Goal: Task Accomplishment & Management: Complete application form

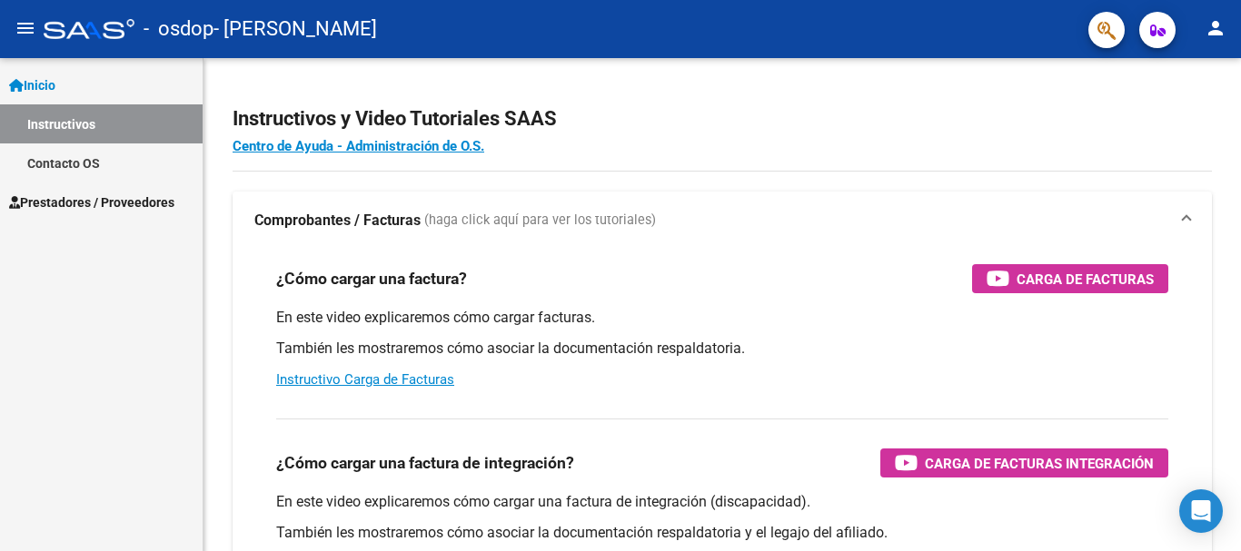
click at [114, 197] on span "Prestadores / Proveedores" at bounding box center [91, 203] width 165 height 20
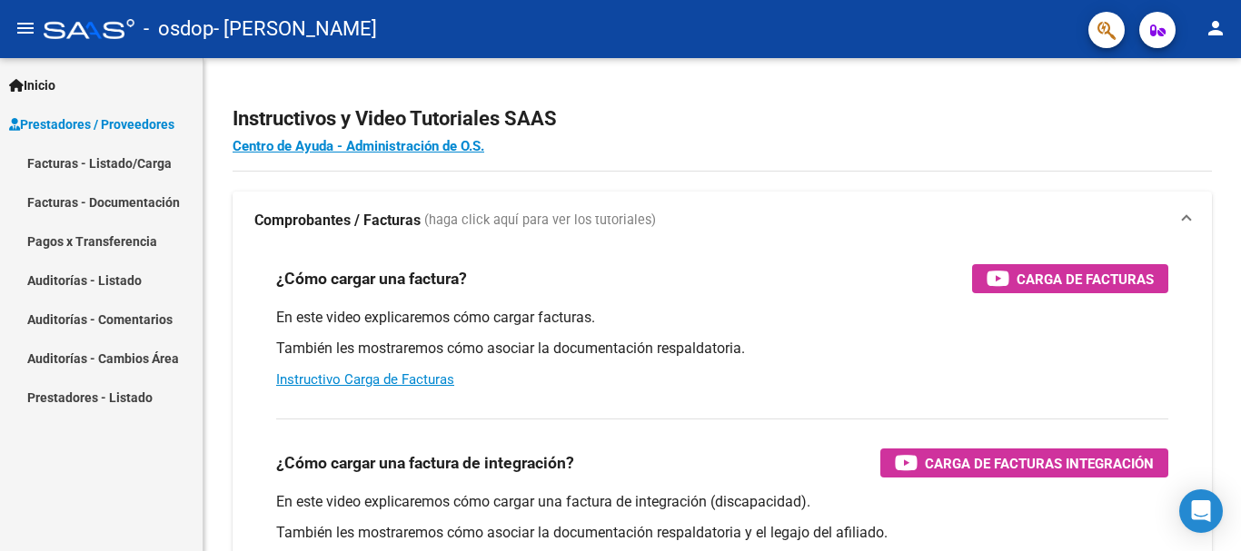
click at [104, 164] on link "Facturas - Listado/Carga" at bounding box center [101, 163] width 203 height 39
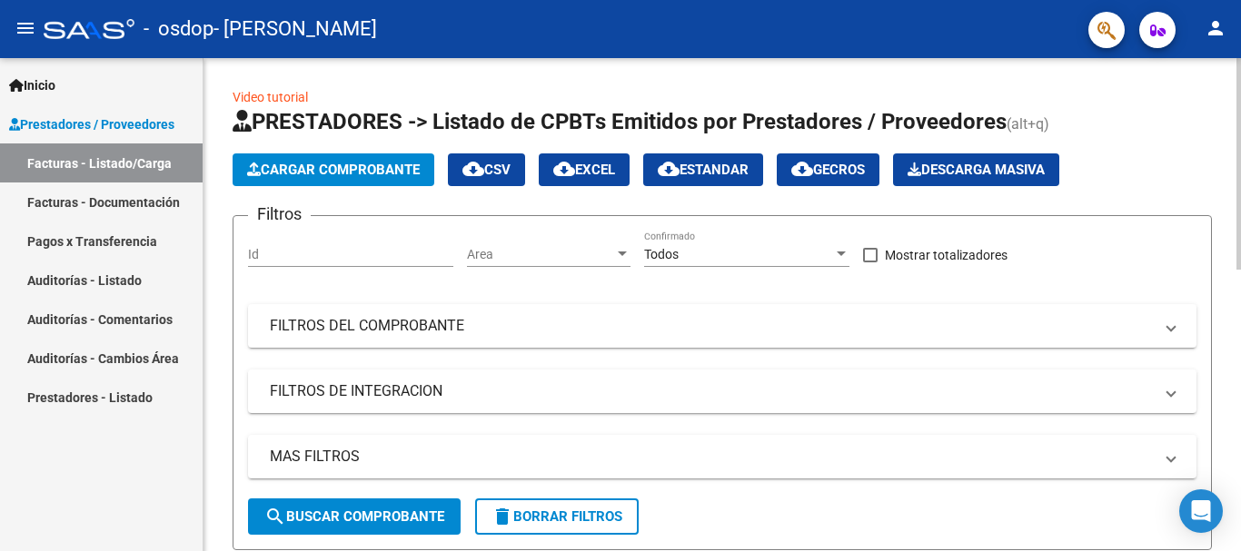
click at [344, 168] on span "Cargar Comprobante" at bounding box center [333, 170] width 173 height 16
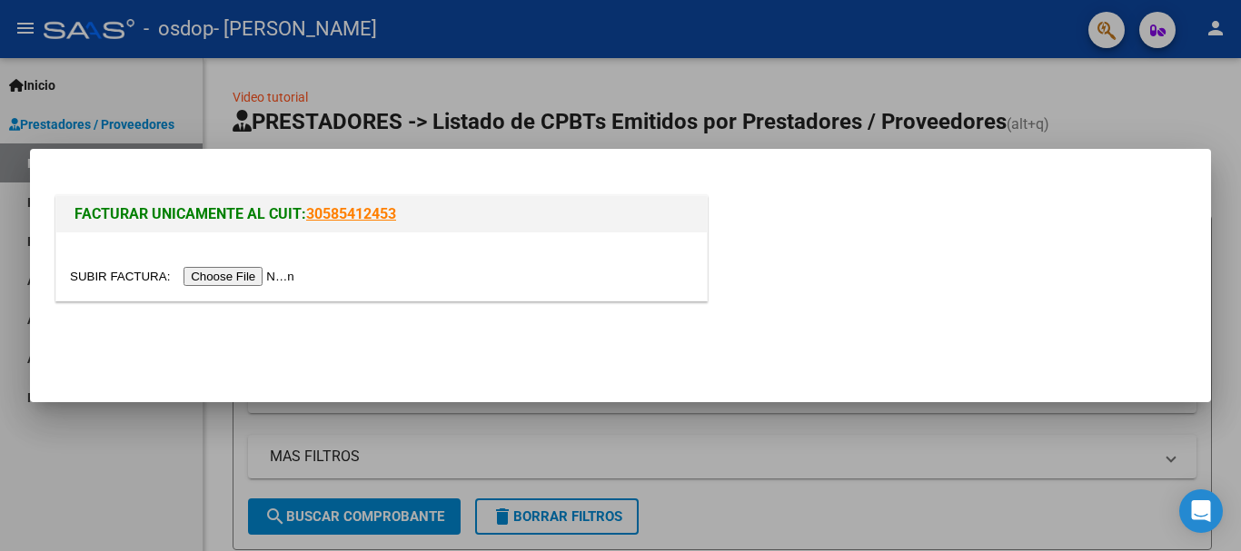
click at [280, 274] on input "file" at bounding box center [185, 276] width 230 height 19
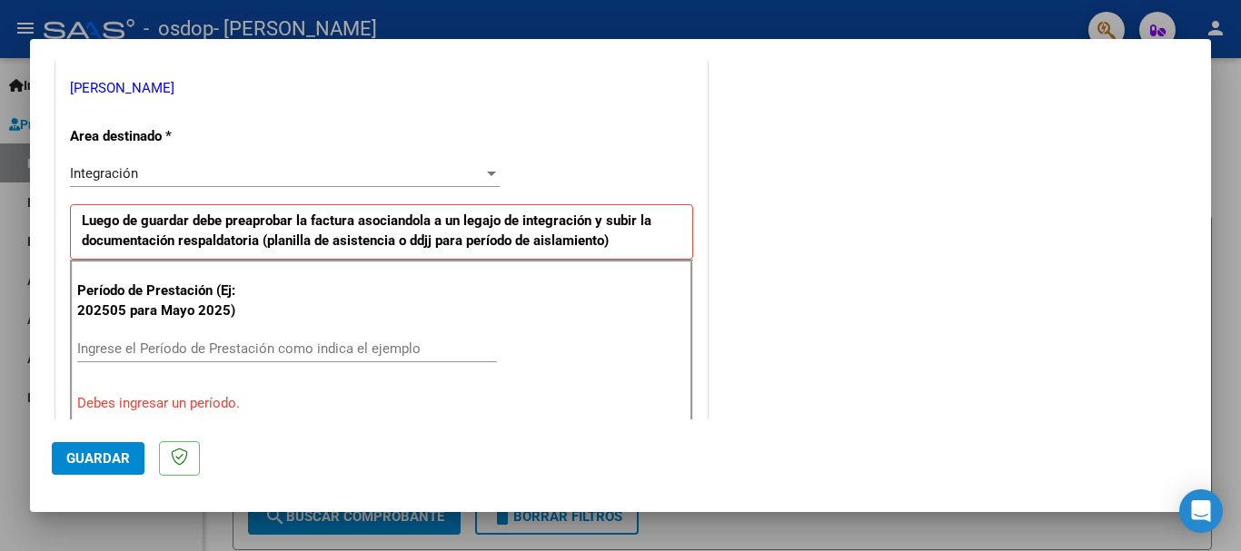
scroll to position [454, 0]
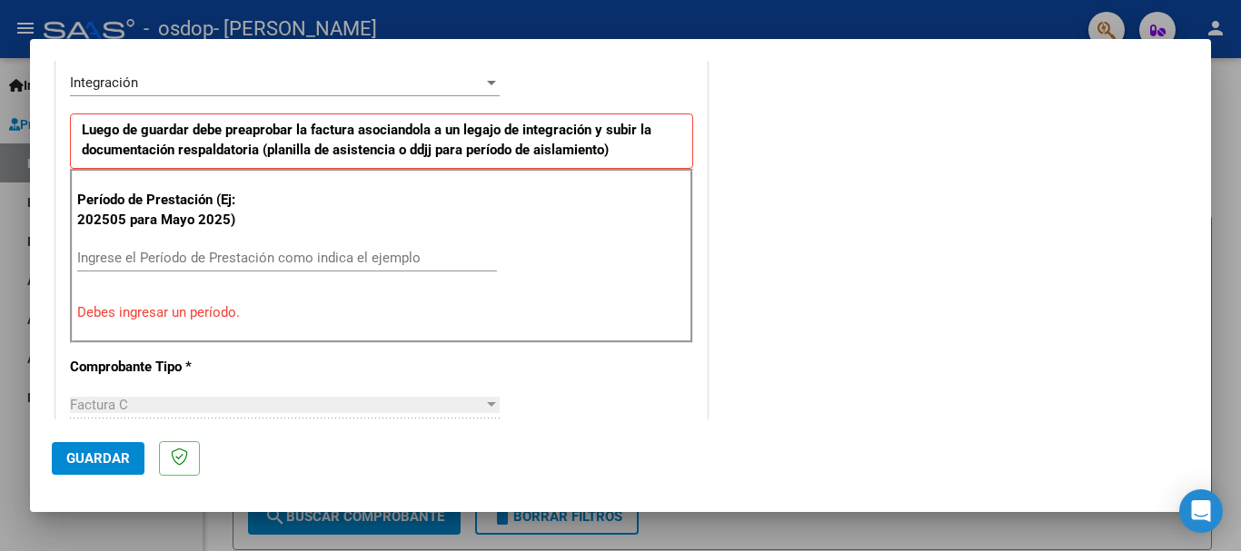
click at [326, 259] on input "Ingrese el Período de Prestación como indica el ejemplo" at bounding box center [287, 258] width 420 height 16
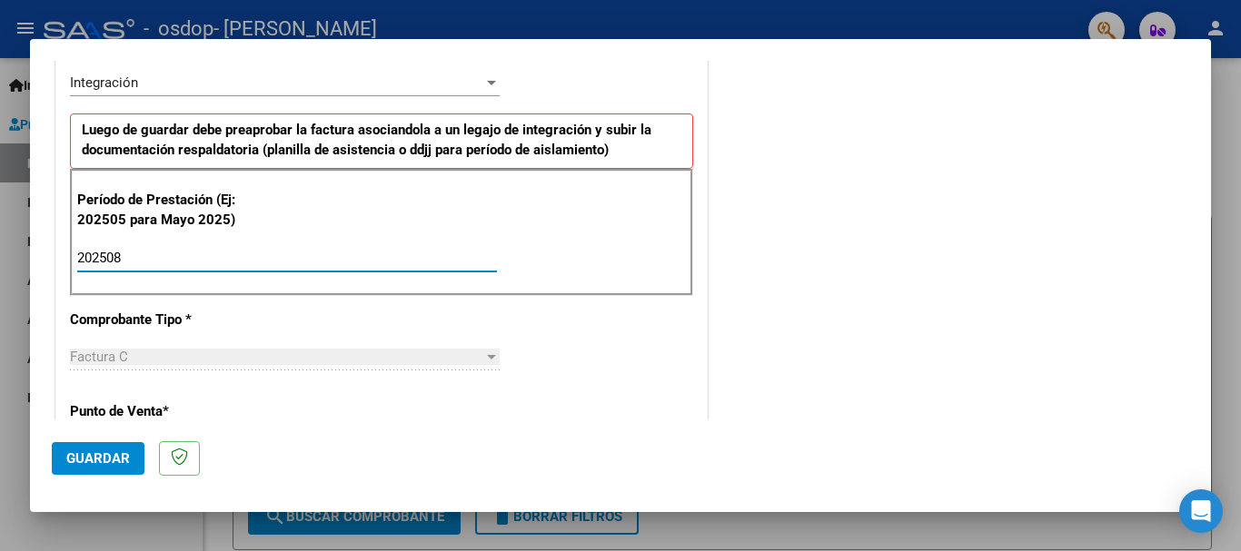
type input "202508"
click at [483, 351] on div at bounding box center [491, 357] width 16 height 15
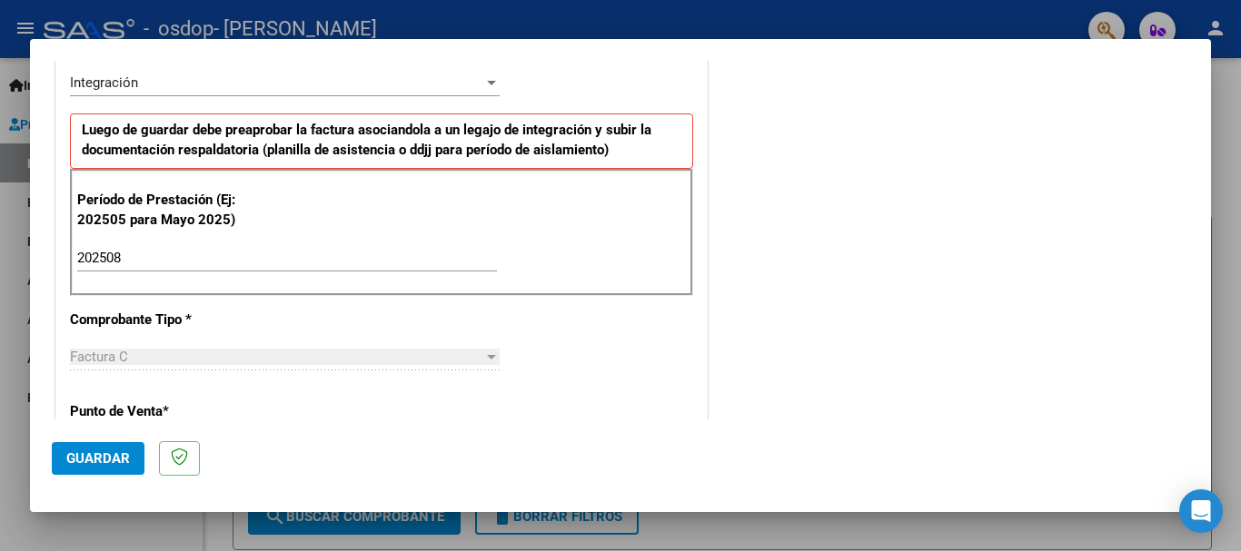
click at [483, 363] on div at bounding box center [491, 357] width 16 height 15
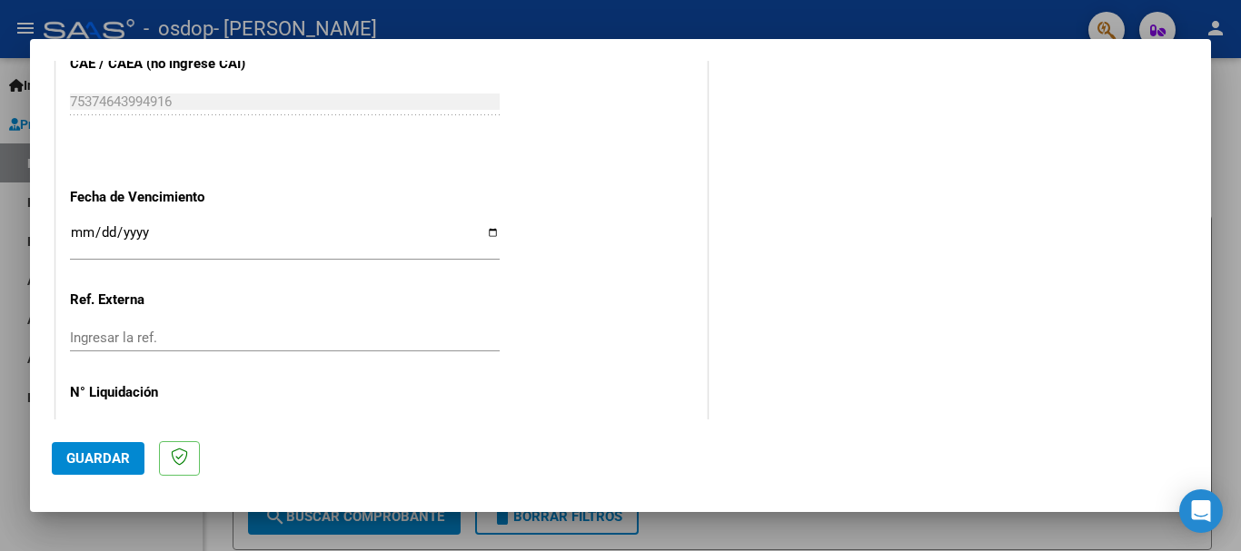
scroll to position [1090, 0]
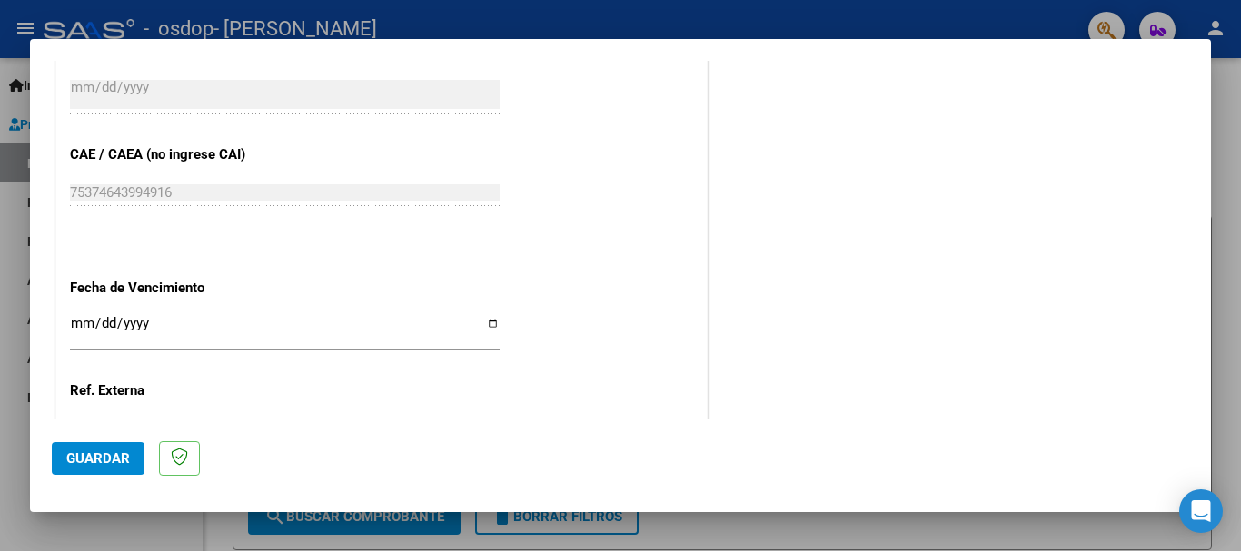
click at [487, 324] on input "Ingresar la fecha" at bounding box center [285, 330] width 430 height 29
type input "[DATE]"
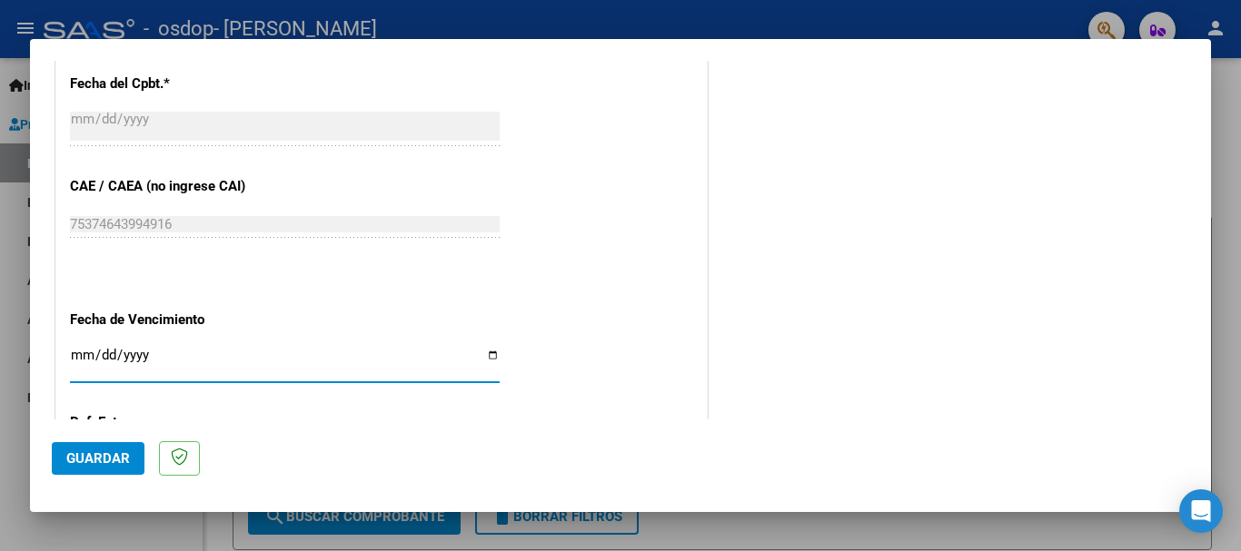
scroll to position [1240, 0]
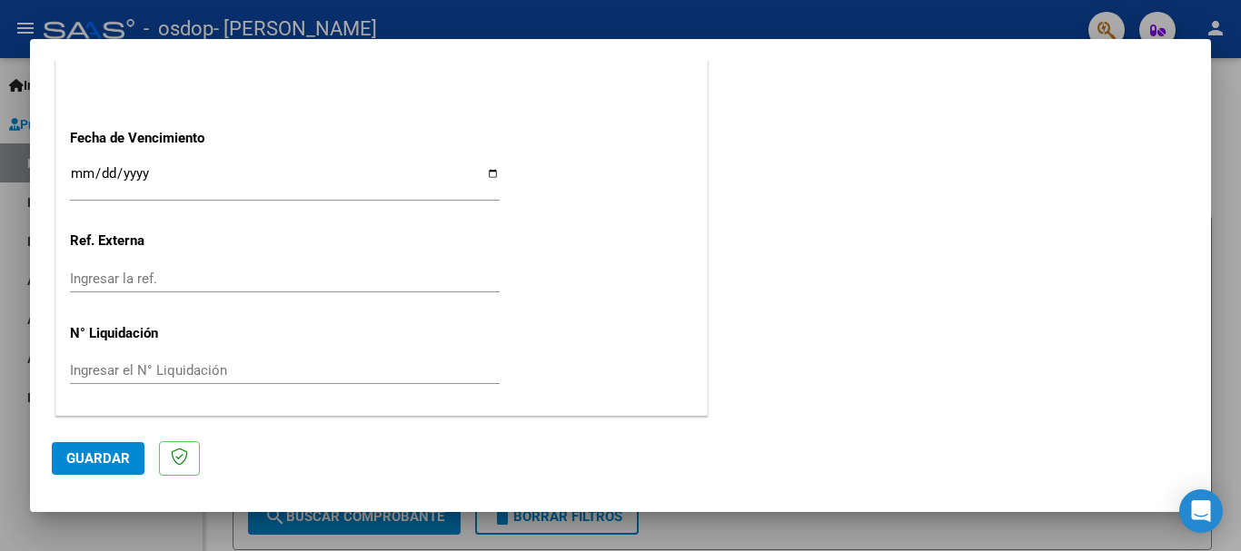
click at [210, 269] on div "Ingresar la ref." at bounding box center [285, 278] width 430 height 27
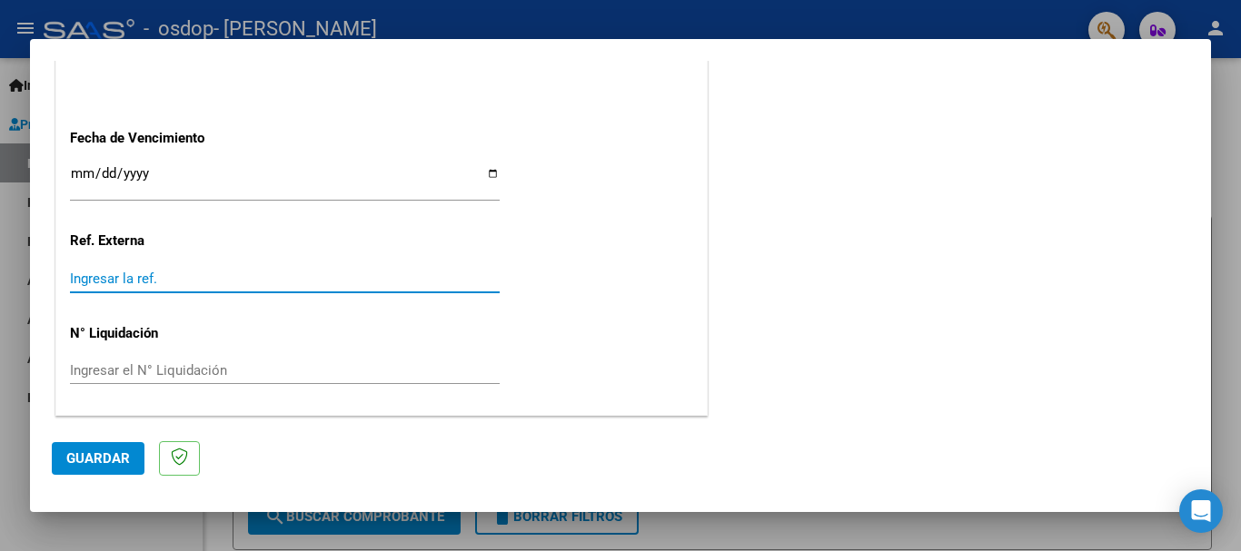
click at [133, 462] on button "Guardar" at bounding box center [98, 458] width 93 height 33
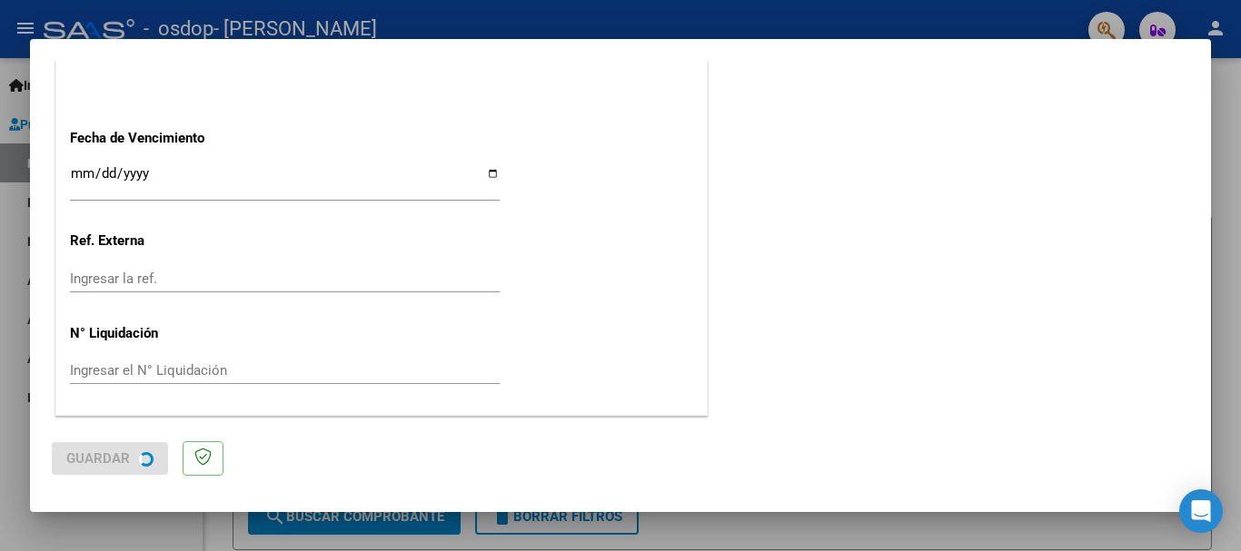
scroll to position [0, 0]
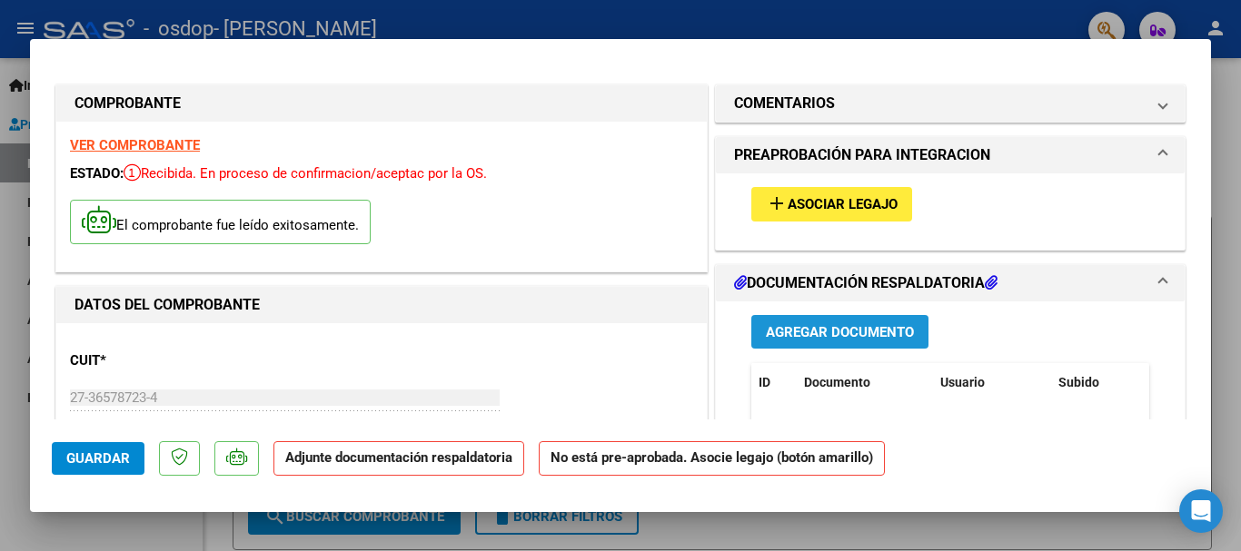
click at [793, 335] on span "Agregar Documento" at bounding box center [840, 332] width 148 height 16
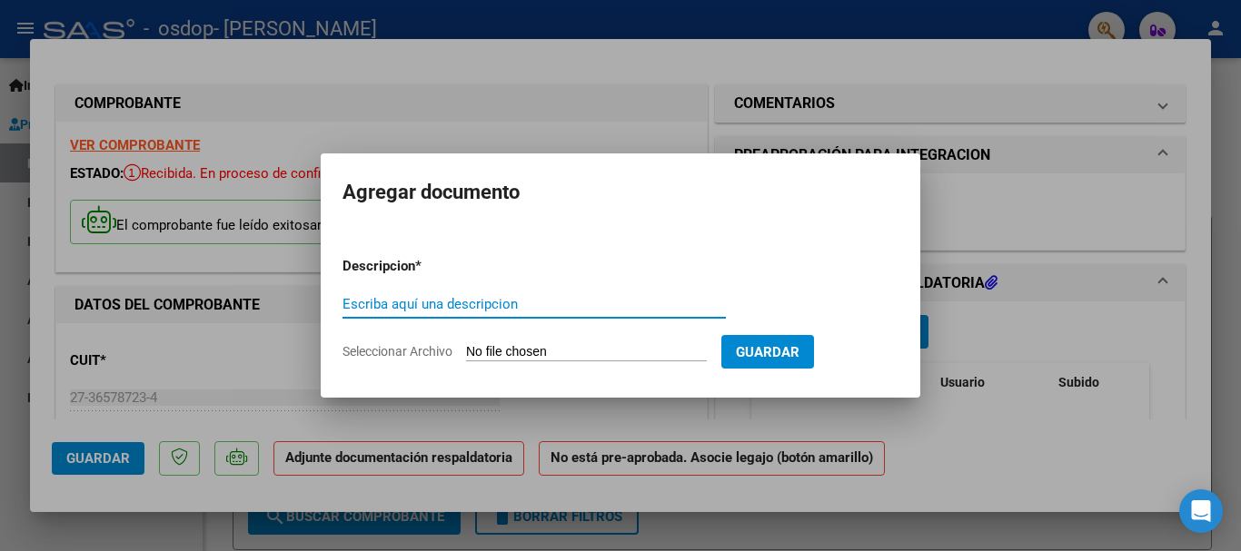
click at [462, 311] on input "Escriba aquí una descripcion" at bounding box center [534, 304] width 383 height 16
type input "Planilla de Asistencia"
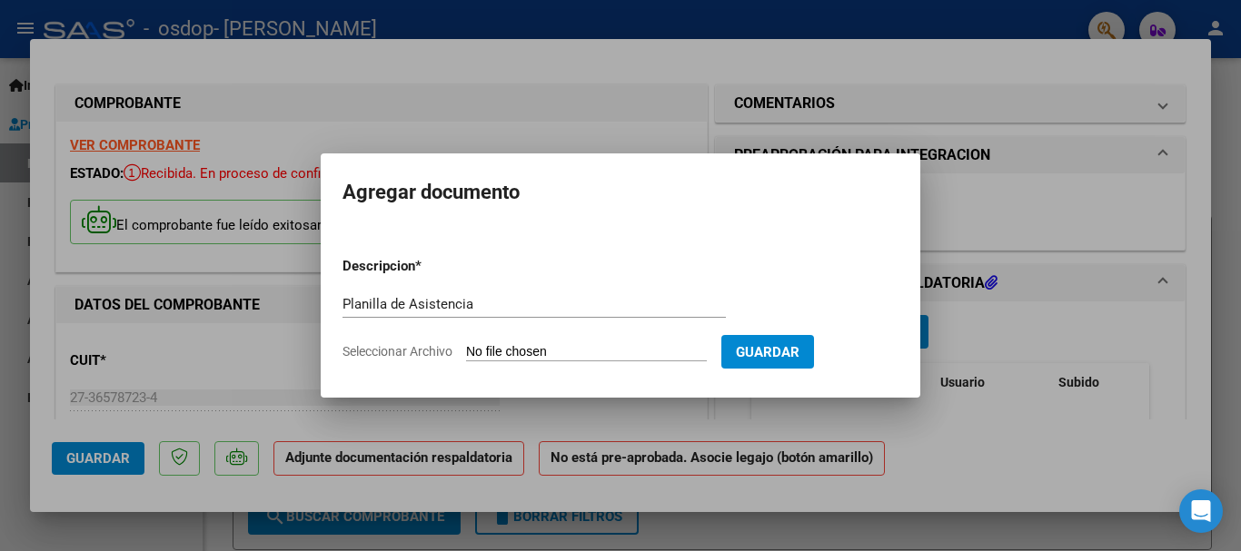
click at [417, 351] on span "Seleccionar Archivo" at bounding box center [398, 351] width 110 height 15
click at [466, 351] on input "Seleccionar Archivo" at bounding box center [586, 352] width 241 height 17
type input "C:\fakepath\Asistencia Schmidt_6.pdf"
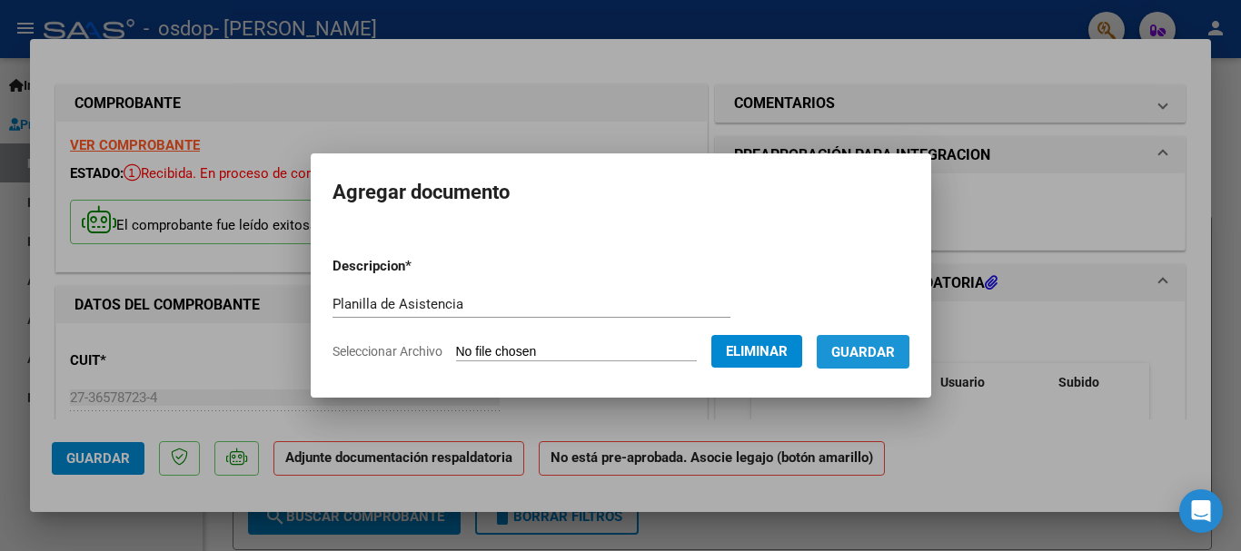
click at [869, 358] on span "Guardar" at bounding box center [863, 352] width 64 height 16
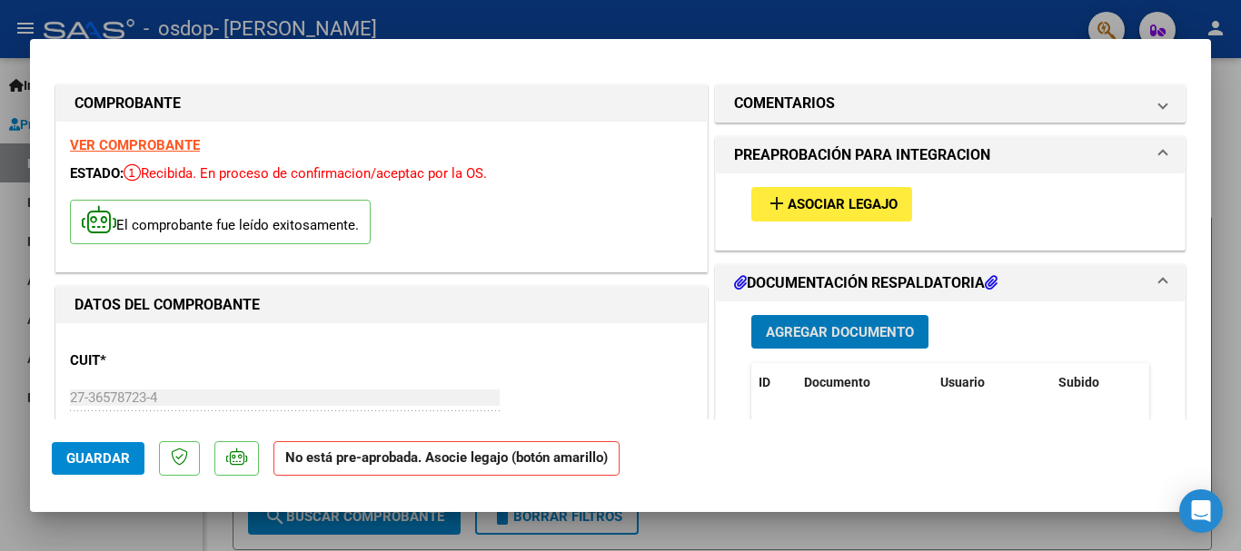
click at [825, 199] on span "Asociar Legajo" at bounding box center [843, 205] width 110 height 16
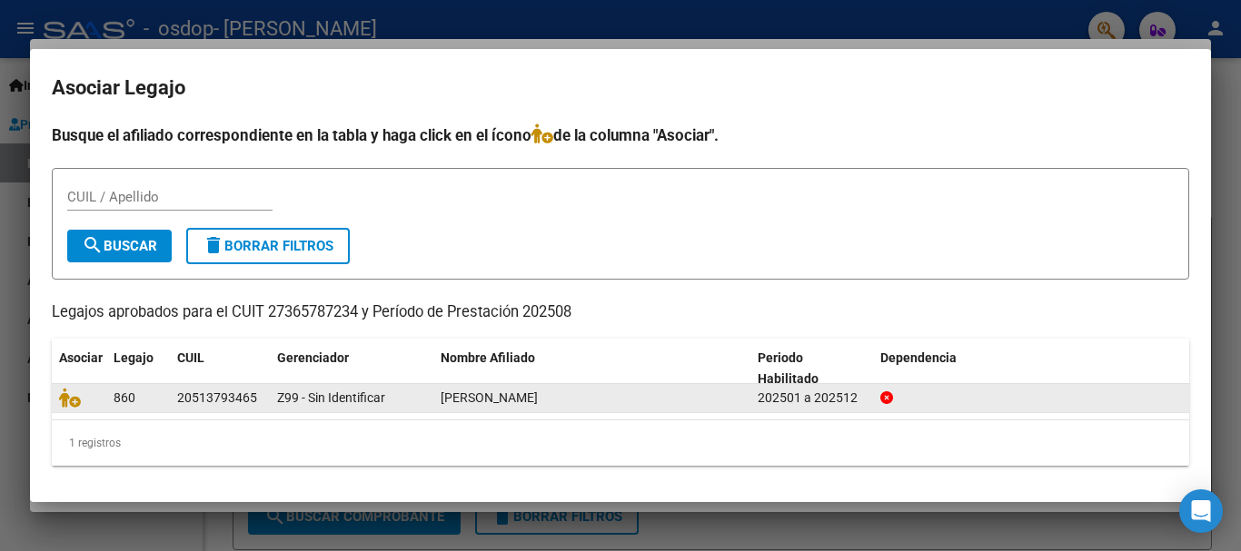
click at [501, 398] on span "[PERSON_NAME]" at bounding box center [489, 398] width 97 height 15
click at [74, 406] on icon at bounding box center [70, 398] width 22 height 20
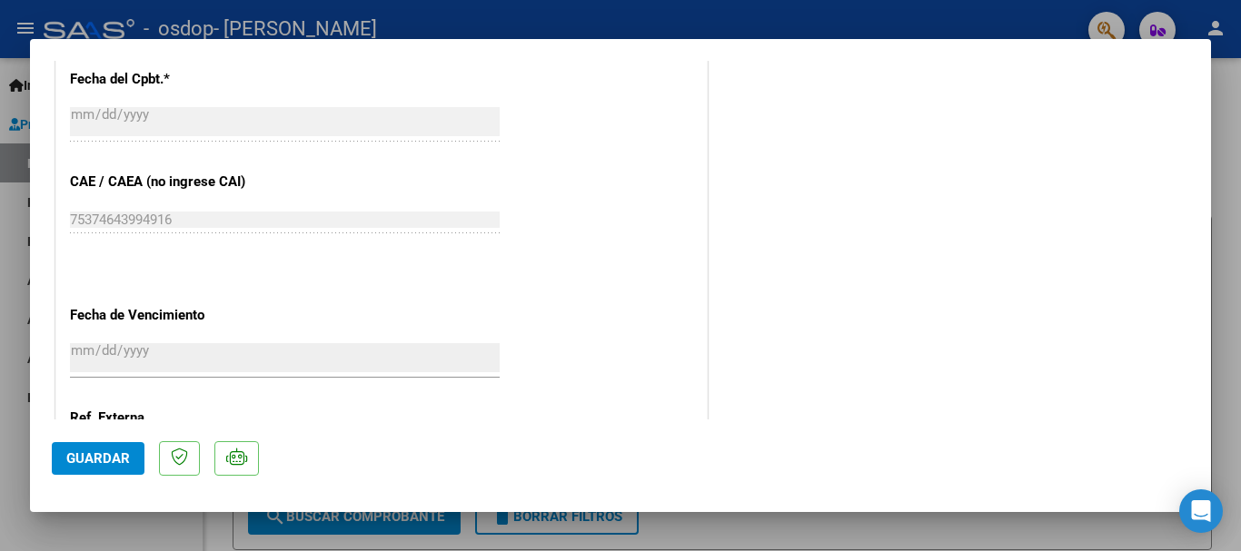
scroll to position [1267, 0]
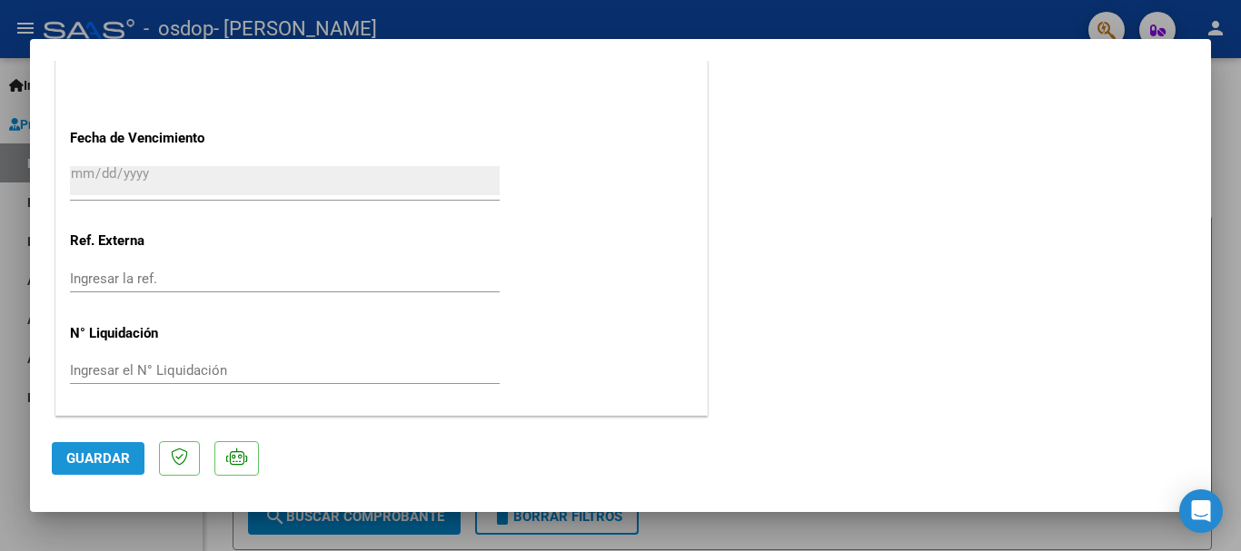
click at [117, 461] on span "Guardar" at bounding box center [98, 459] width 64 height 16
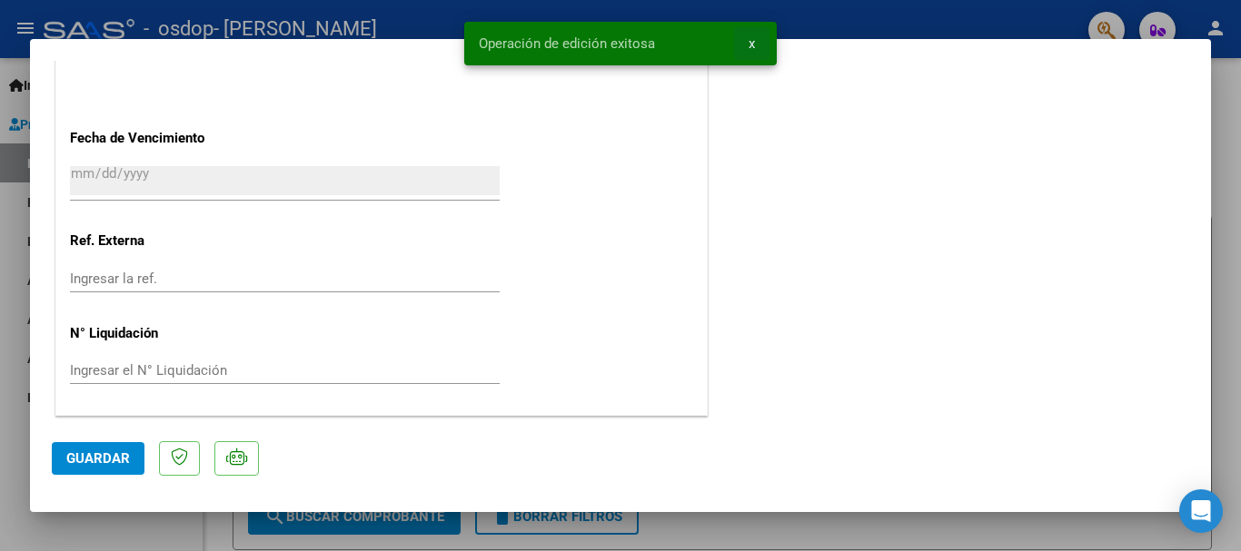
drag, startPoint x: 746, startPoint y: 47, endPoint x: 1065, endPoint y: 10, distance: 321.1
click at [747, 46] on button "x" at bounding box center [751, 43] width 35 height 33
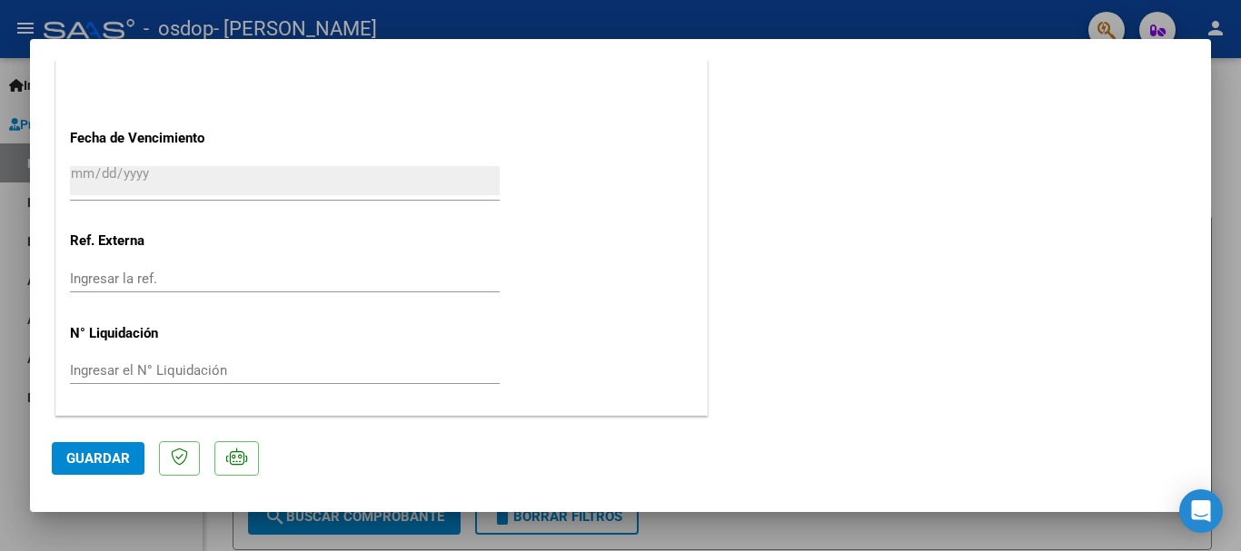
click at [1224, 293] on div at bounding box center [620, 275] width 1241 height 551
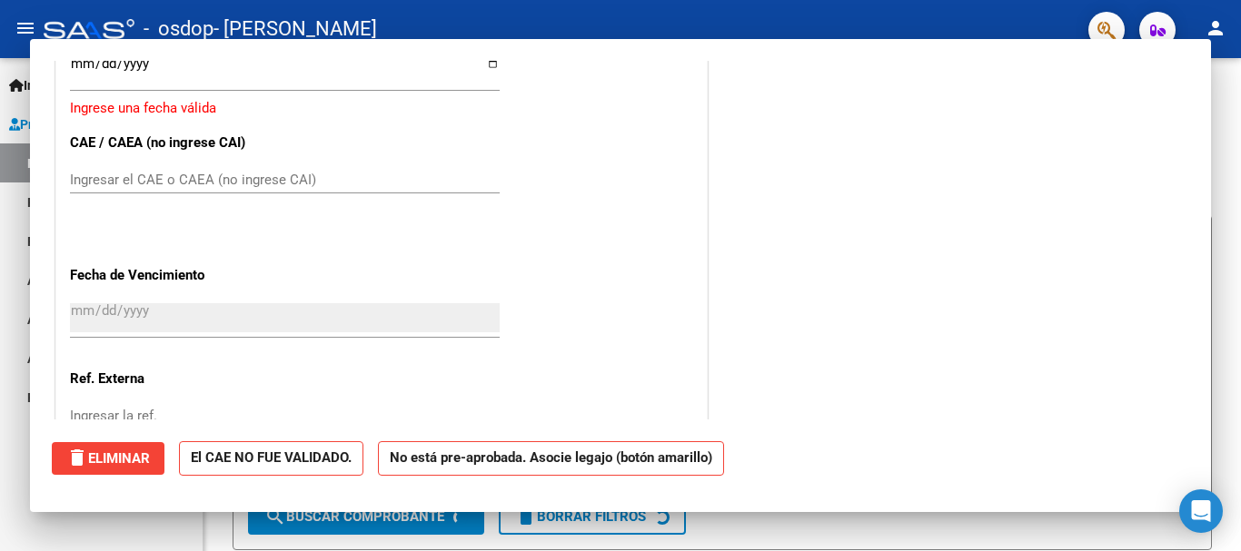
scroll to position [0, 0]
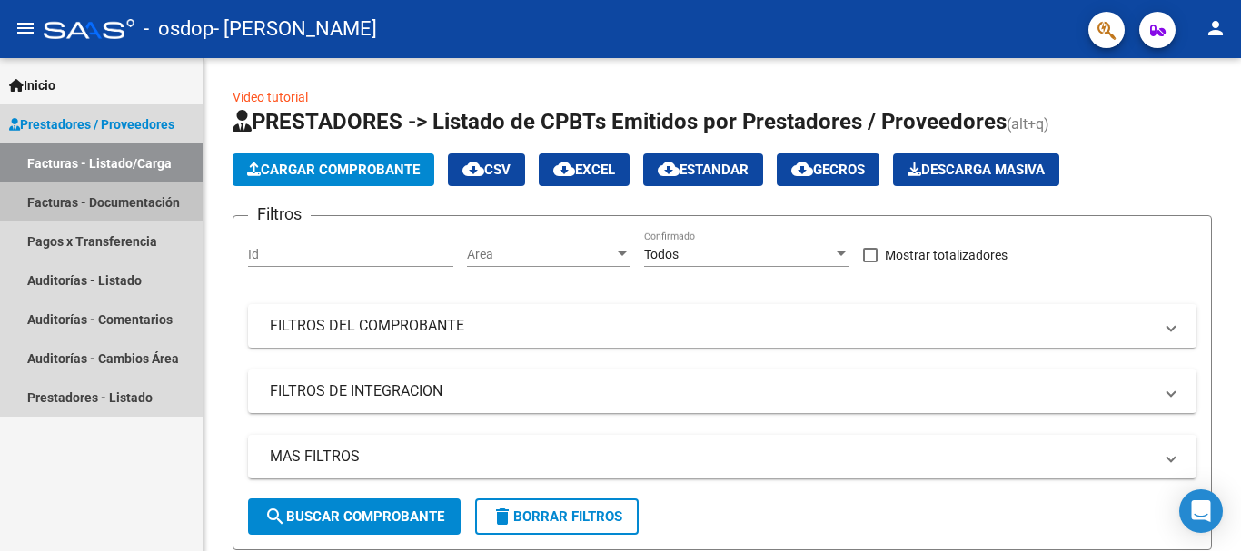
click at [116, 198] on link "Facturas - Documentación" at bounding box center [101, 202] width 203 height 39
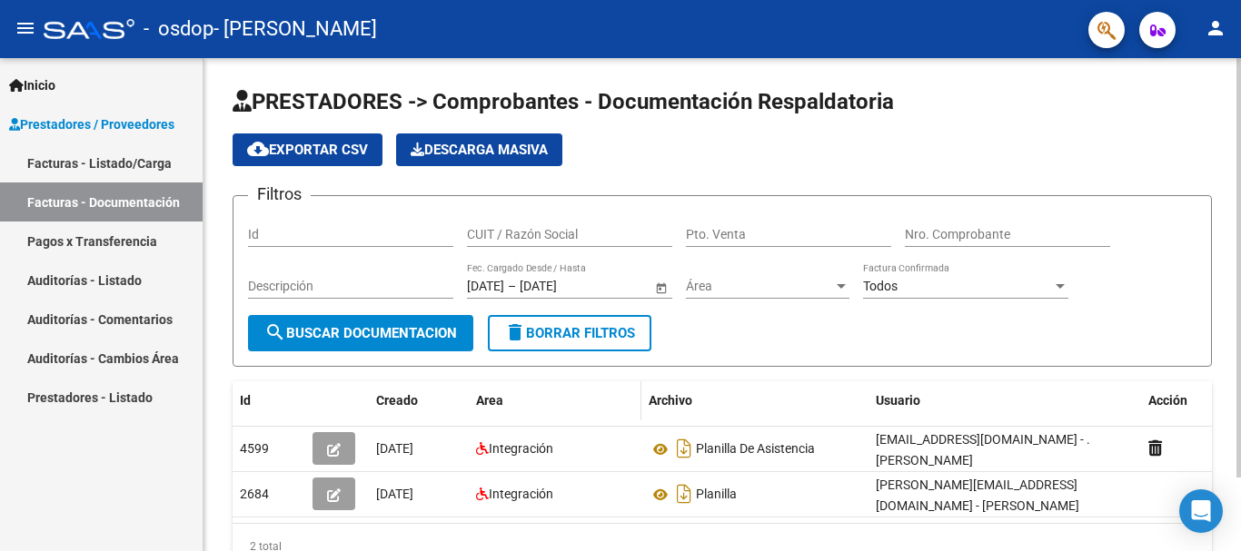
scroll to position [86, 0]
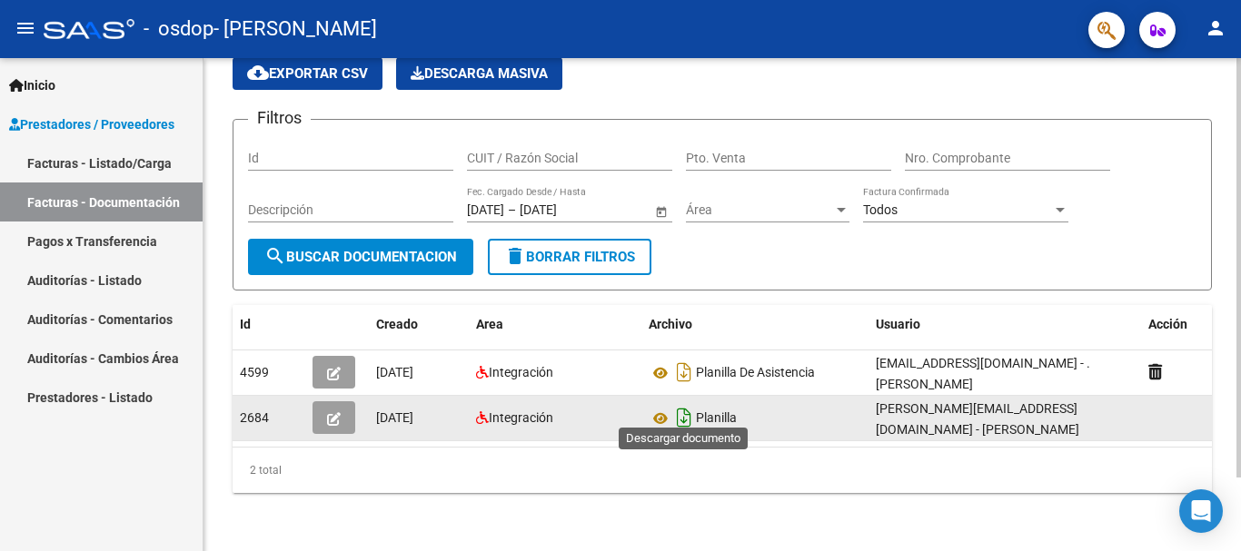
click at [681, 412] on icon "Descargar documento" at bounding box center [684, 417] width 24 height 29
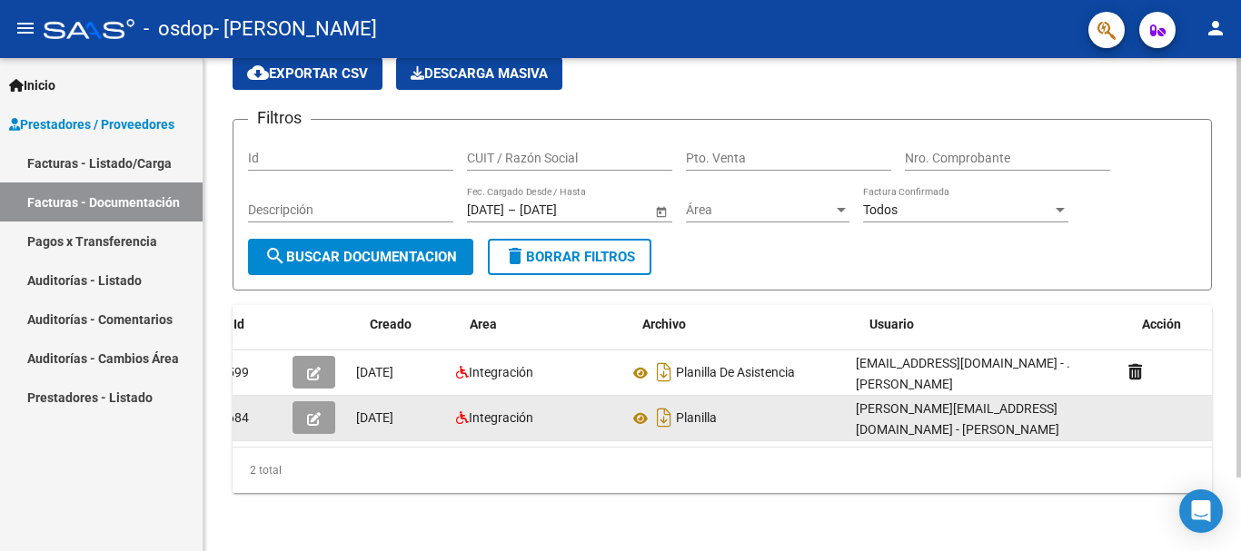
scroll to position [0, 0]
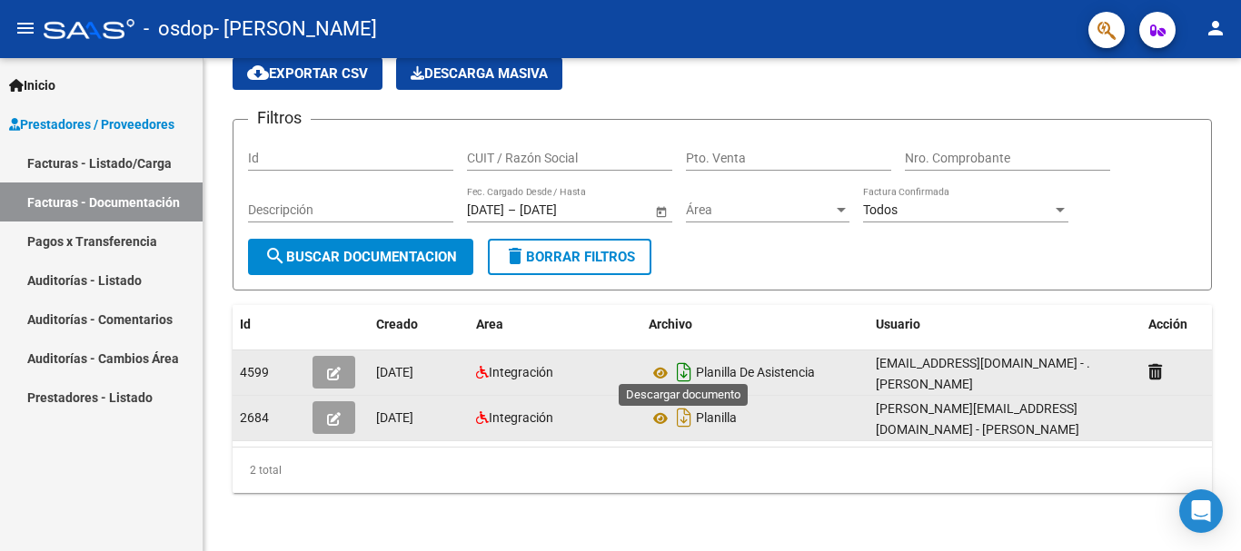
click at [680, 365] on icon "Descargar documento" at bounding box center [684, 372] width 24 height 29
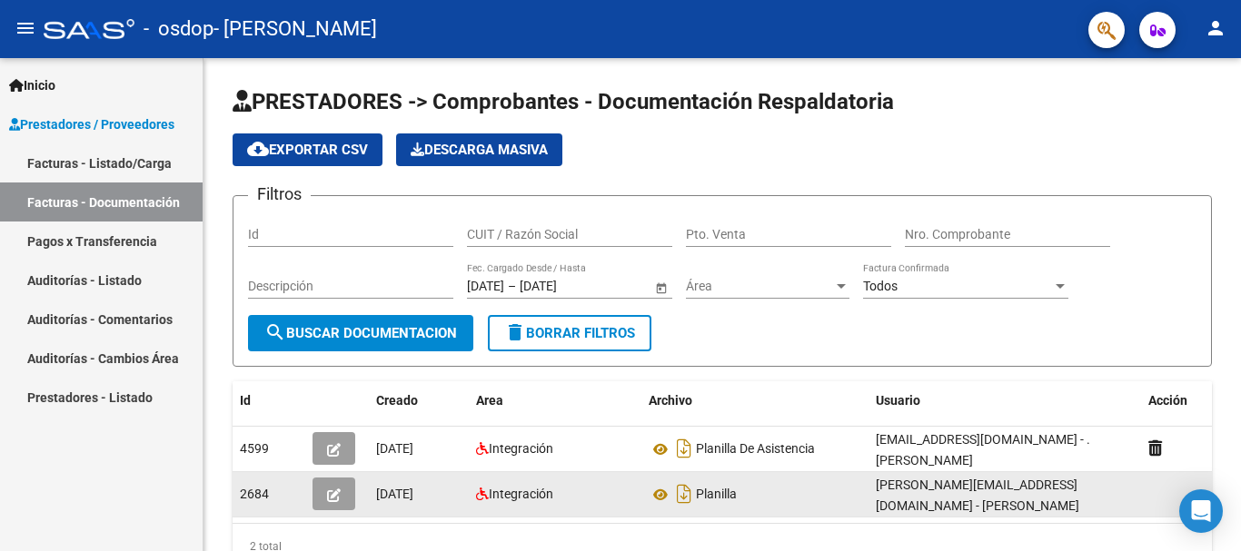
click at [108, 127] on span "Prestadores / Proveedores" at bounding box center [91, 124] width 165 height 20
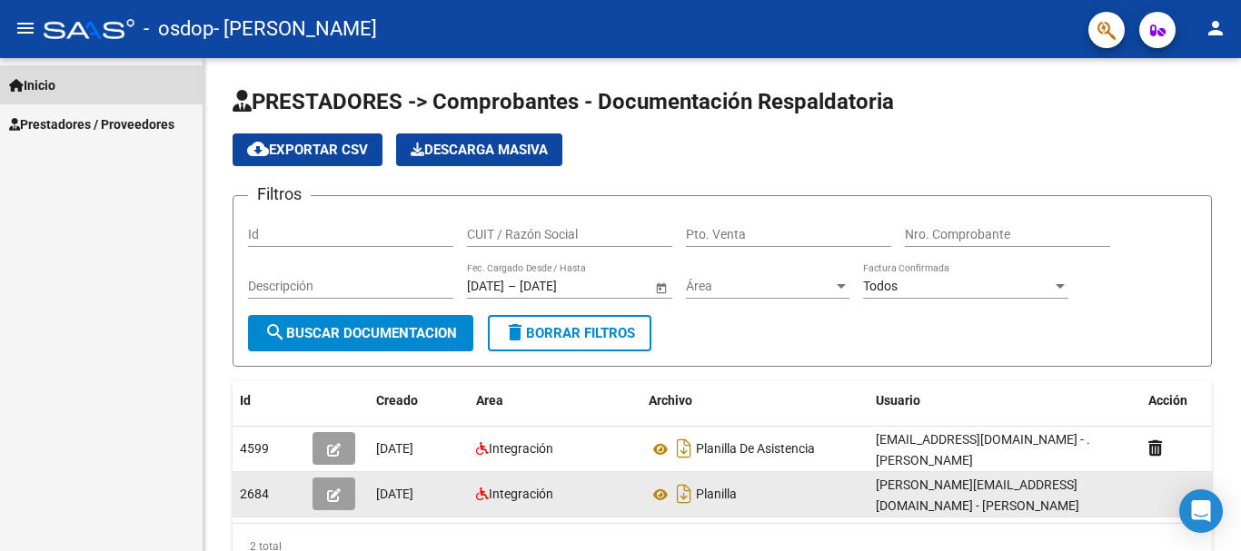
click at [109, 76] on link "Inicio" at bounding box center [101, 84] width 203 height 39
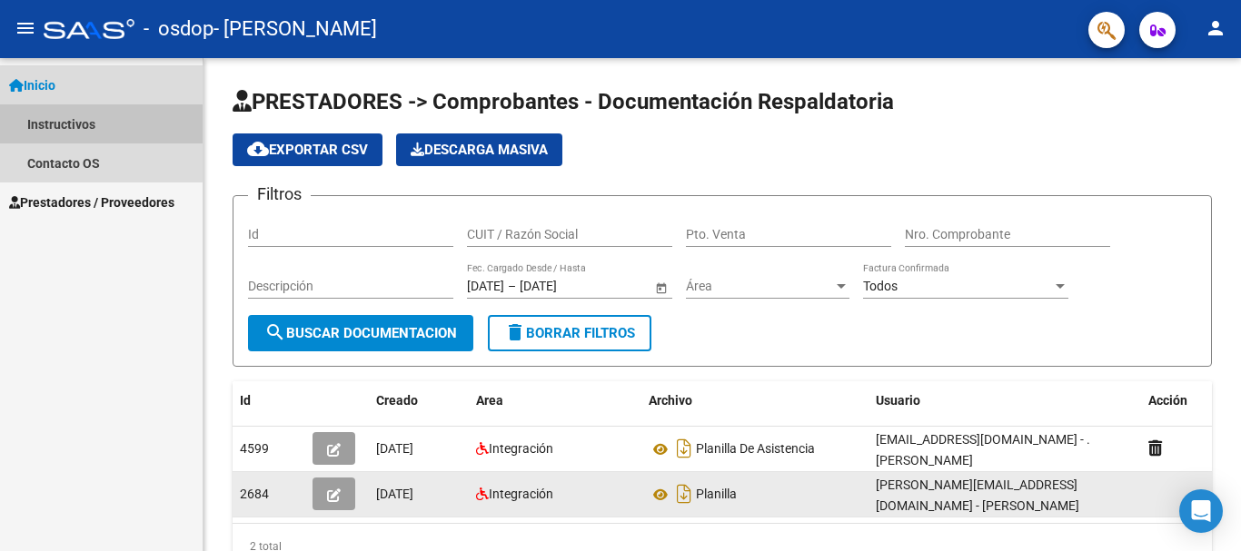
click at [89, 119] on link "Instructivos" at bounding box center [101, 123] width 203 height 39
click at [90, 119] on link "Instructivos" at bounding box center [101, 123] width 203 height 39
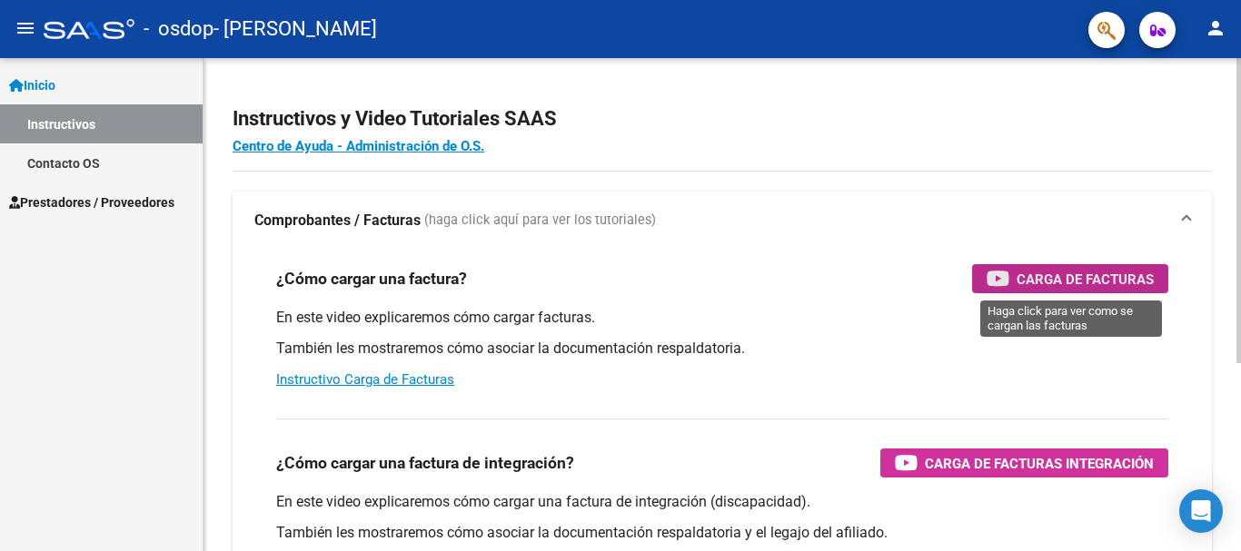
click at [1047, 279] on span "Carga de Facturas" at bounding box center [1085, 279] width 137 height 23
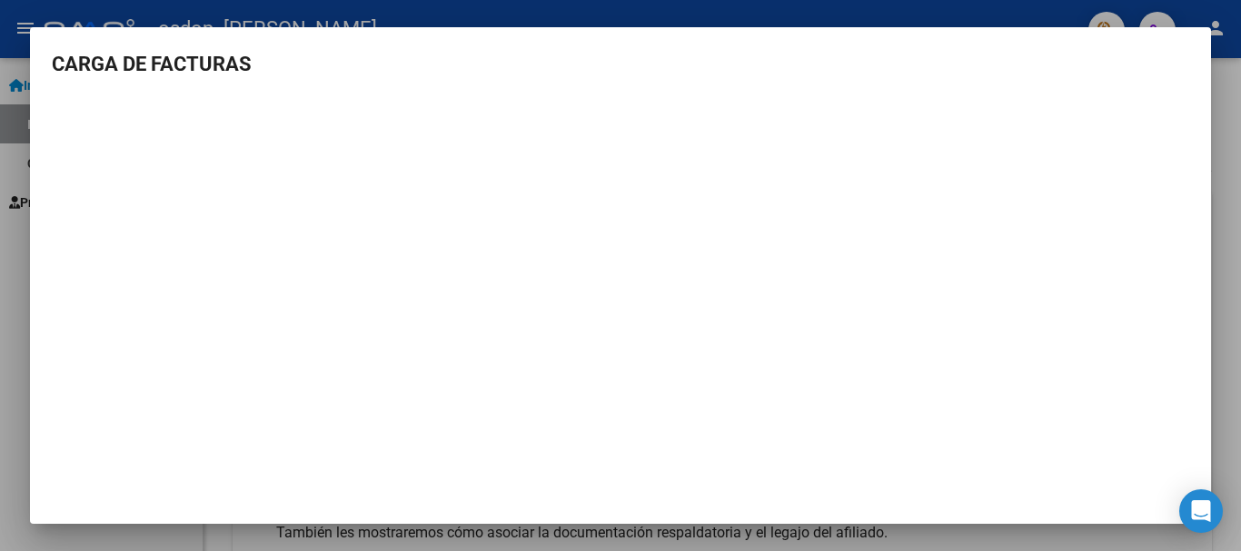
scroll to position [2, 0]
click at [727, 73] on h3 "CARGA DE FACTURAS" at bounding box center [621, 62] width 1138 height 30
click at [997, 15] on div at bounding box center [620, 275] width 1241 height 551
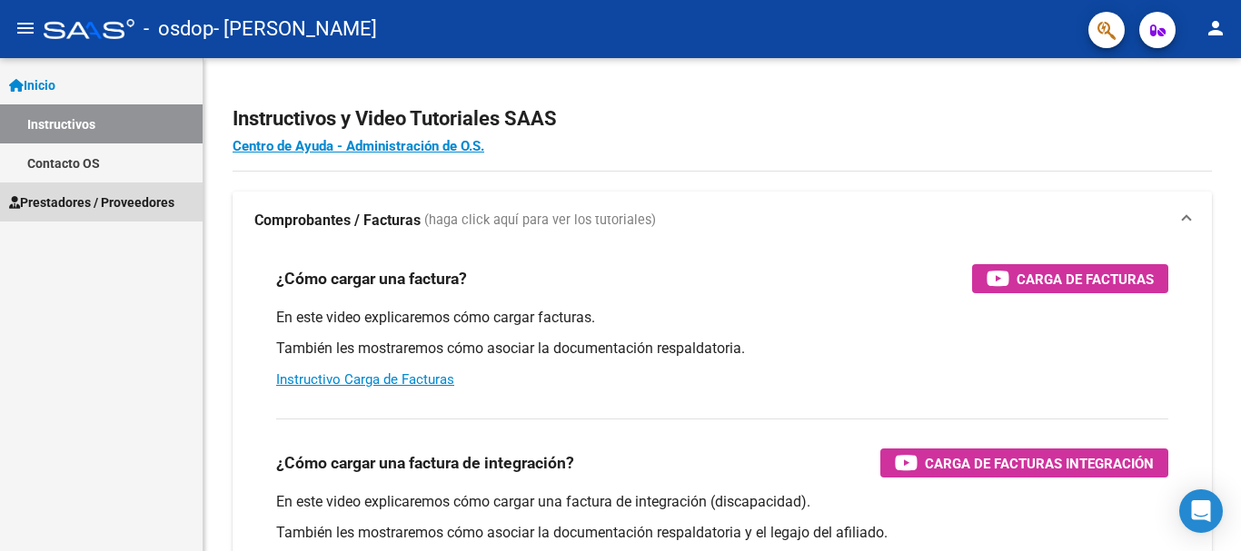
click at [68, 194] on span "Prestadores / Proveedores" at bounding box center [91, 203] width 165 height 20
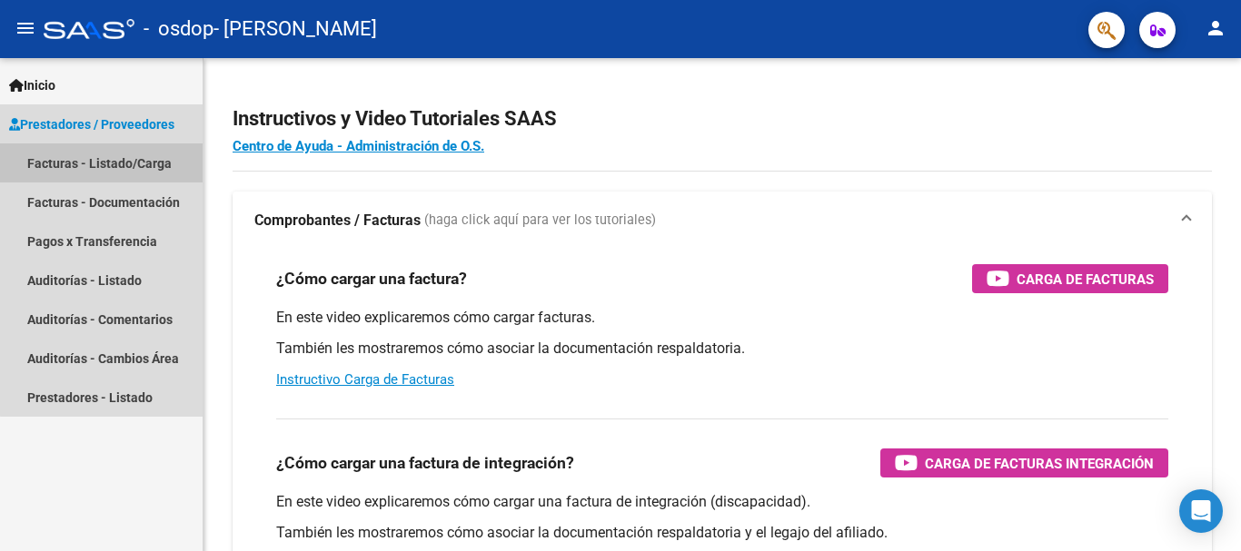
click at [113, 163] on link "Facturas - Listado/Carga" at bounding box center [101, 163] width 203 height 39
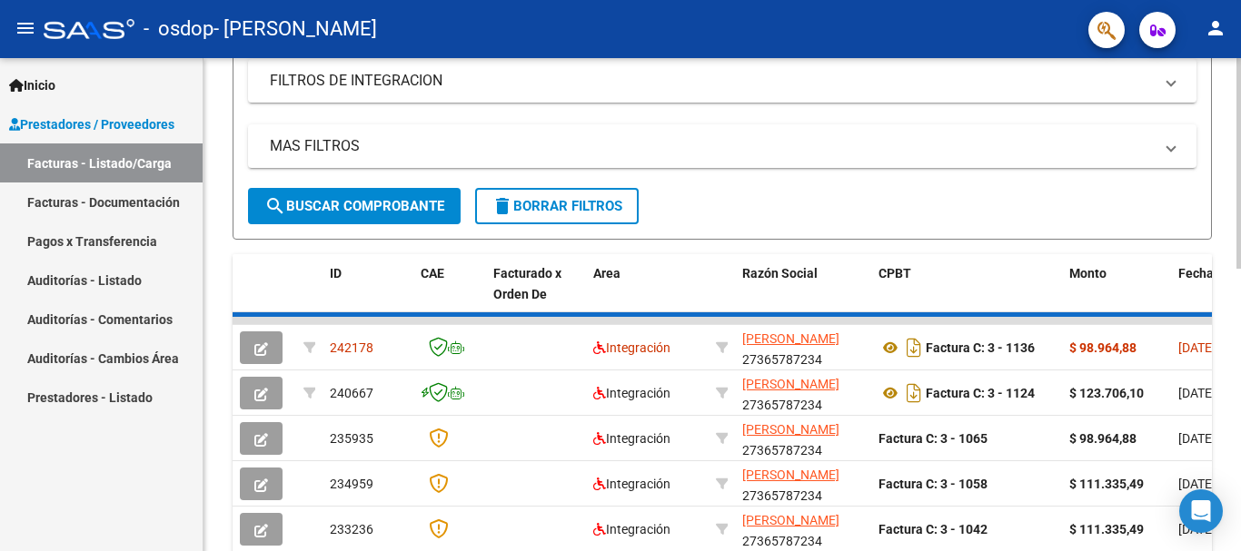
scroll to position [363, 0]
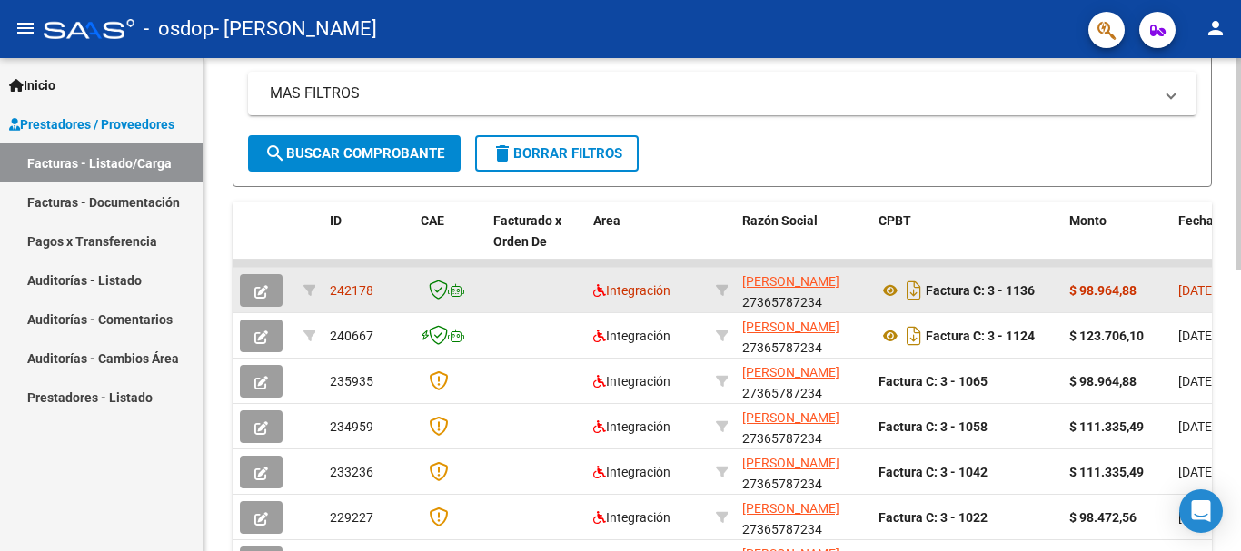
click at [488, 288] on datatable-body-cell at bounding box center [536, 290] width 100 height 45
click at [264, 298] on icon "button" at bounding box center [261, 292] width 14 height 14
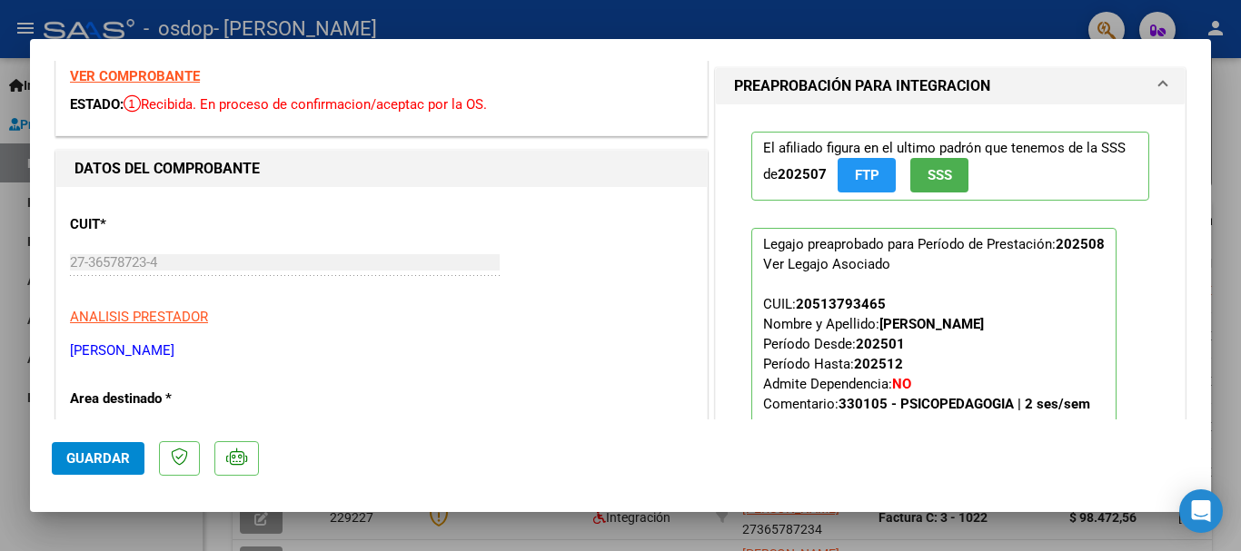
scroll to position [0, 0]
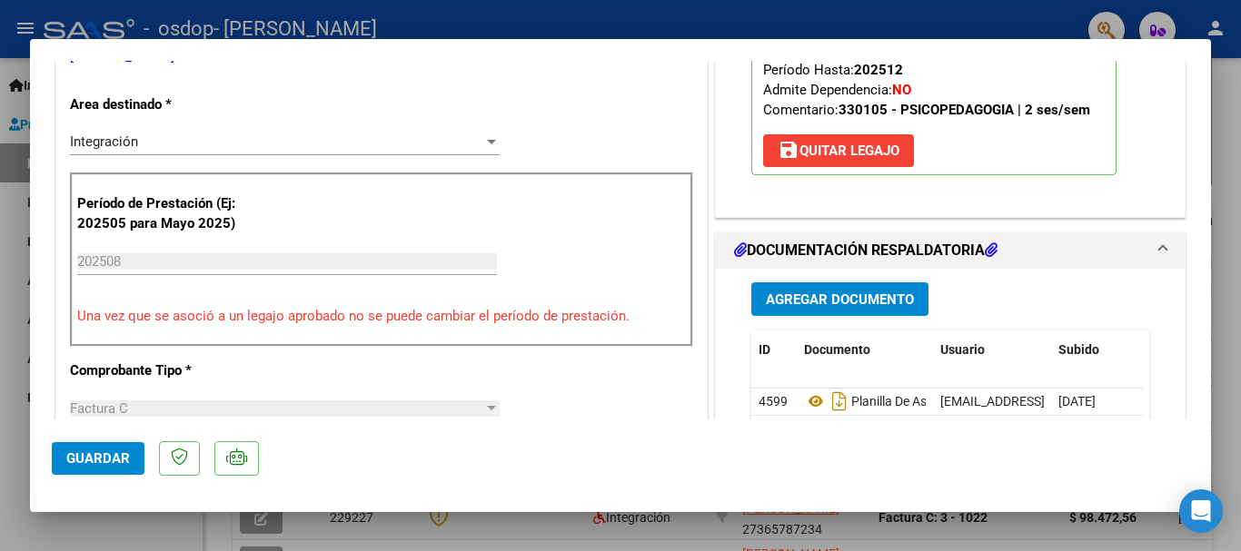
click at [1240, 84] on div at bounding box center [620, 275] width 1241 height 551
type input "$ 0,00"
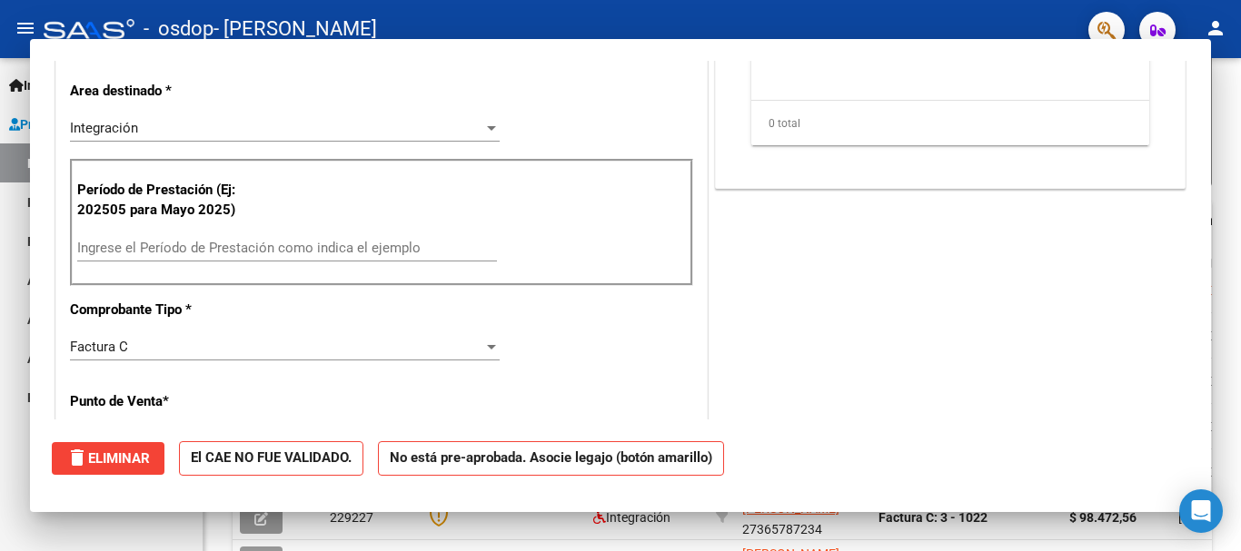
scroll to position [350, 0]
